Goal: Find specific page/section: Find specific page/section

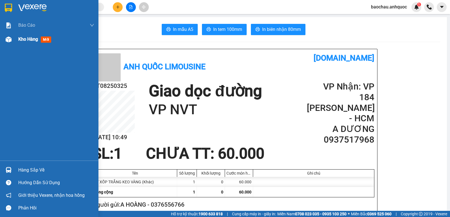
click at [30, 33] on div "Kho hàng mới" at bounding box center [56, 39] width 76 height 14
drag, startPoint x: 30, startPoint y: 33, endPoint x: 30, endPoint y: 38, distance: 5.1
click at [30, 36] on div "Kho hàng mới" at bounding box center [56, 39] width 76 height 14
click at [30, 38] on span "Kho hàng" at bounding box center [28, 39] width 20 height 5
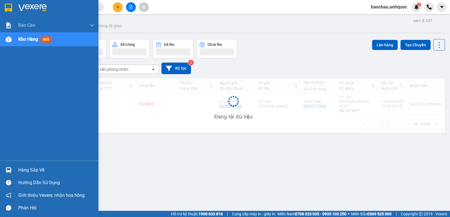
click at [30, 38] on span "Kho hàng" at bounding box center [28, 39] width 20 height 5
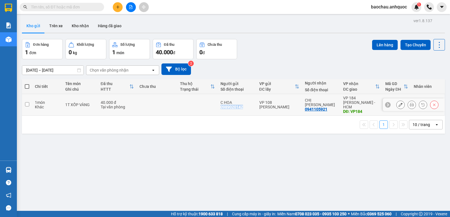
drag, startPoint x: 248, startPoint y: 105, endPoint x: 221, endPoint y: 106, distance: 27.3
click at [221, 106] on div "C HOA 0989020142" at bounding box center [236, 104] width 33 height 9
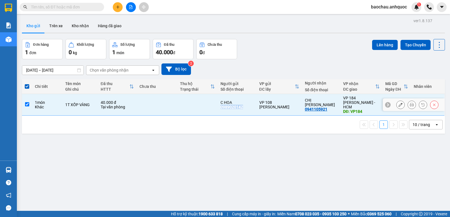
drag, startPoint x: 221, startPoint y: 103, endPoint x: 242, endPoint y: 104, distance: 21.7
click at [242, 105] on div "0989020142" at bounding box center [231, 107] width 22 height 4
copy div "0989020142"
drag, startPoint x: 249, startPoint y: 106, endPoint x: 217, endPoint y: 106, distance: 31.5
click at [217, 106] on tr "1 món Khác 1T XỐP VÀNG 40.000 đ Tại văn phòng C HOA 0989020142 VP 108 [PERSON_N…" at bounding box center [233, 105] width 423 height 22
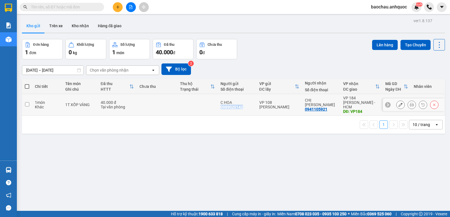
drag, startPoint x: 253, startPoint y: 102, endPoint x: 242, endPoint y: 106, distance: 11.0
click at [242, 106] on div "C HOA 0989020142" at bounding box center [236, 104] width 33 height 9
checkbox input "true"
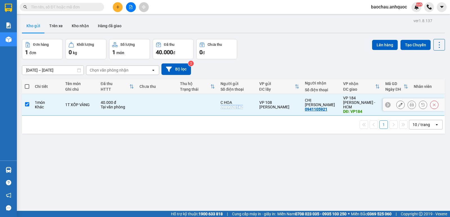
copy div "0989020142"
